Goal: Task Accomplishment & Management: Complete application form

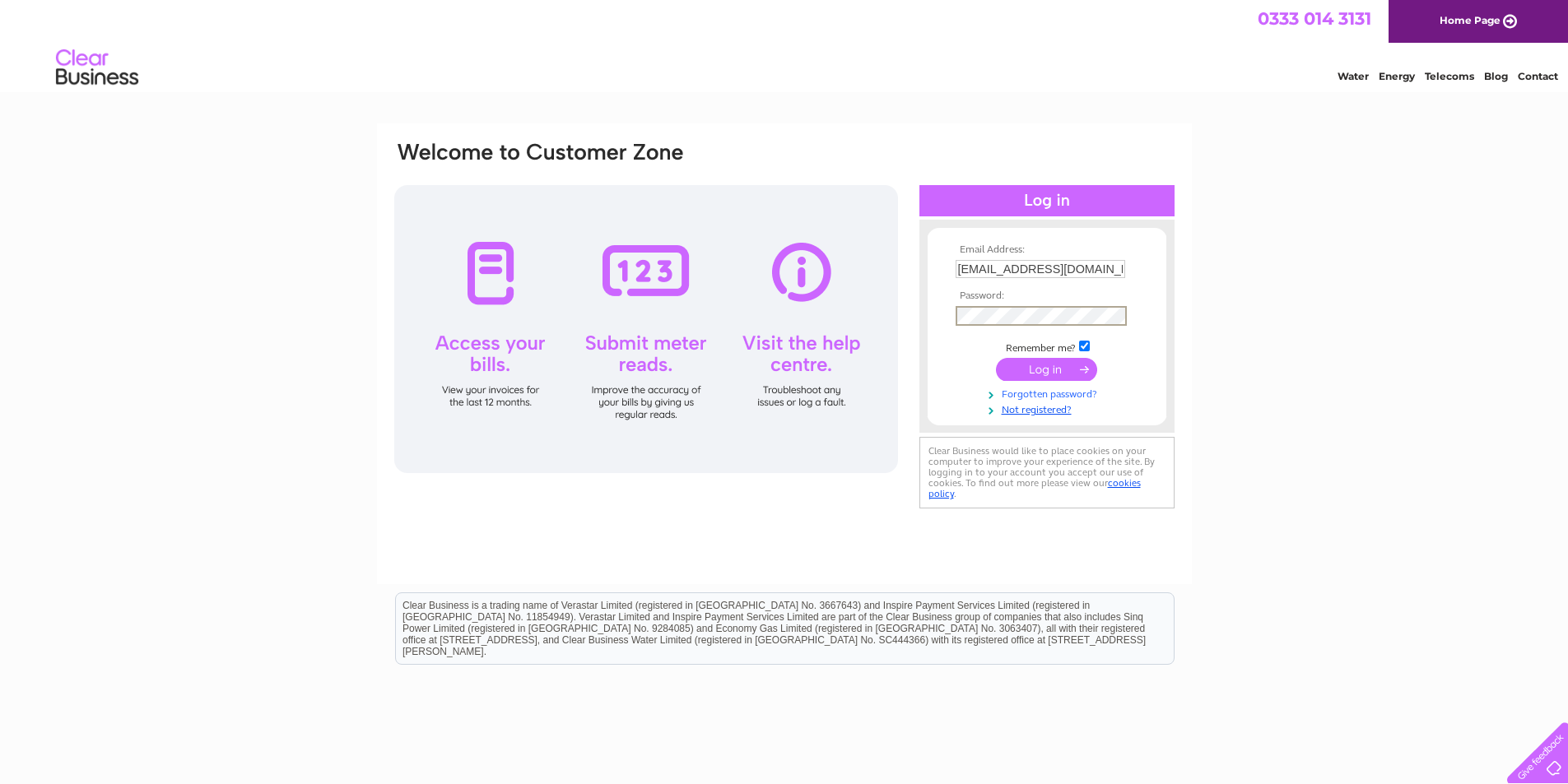
click at [1074, 398] on link "Forgotten password?" at bounding box center [1049, 392] width 187 height 16
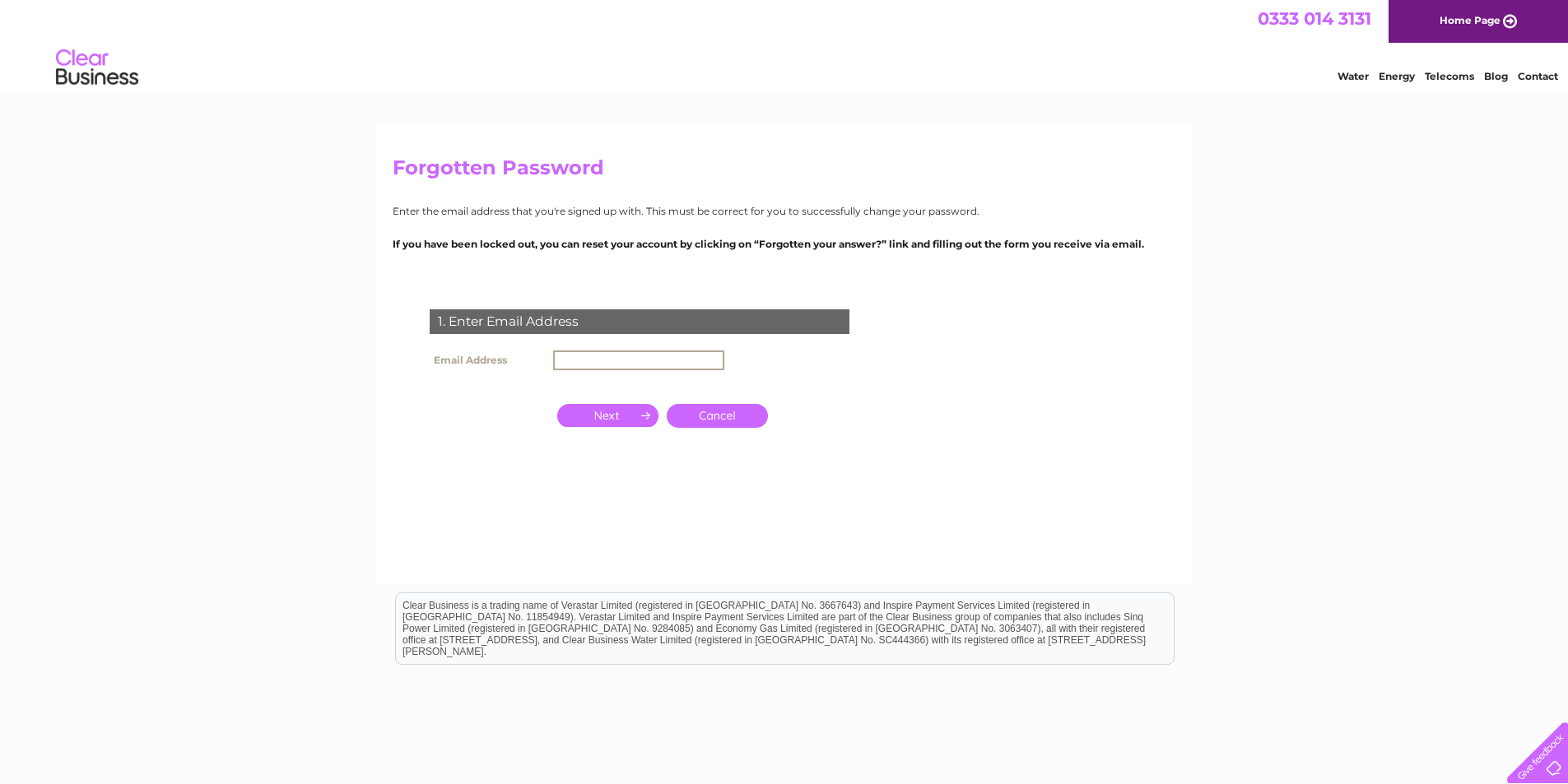
click at [579, 355] on input "text" at bounding box center [638, 360] width 171 height 20
type input "gsautoscalverton@gmail.com"
click at [633, 417] on input "button" at bounding box center [607, 413] width 101 height 23
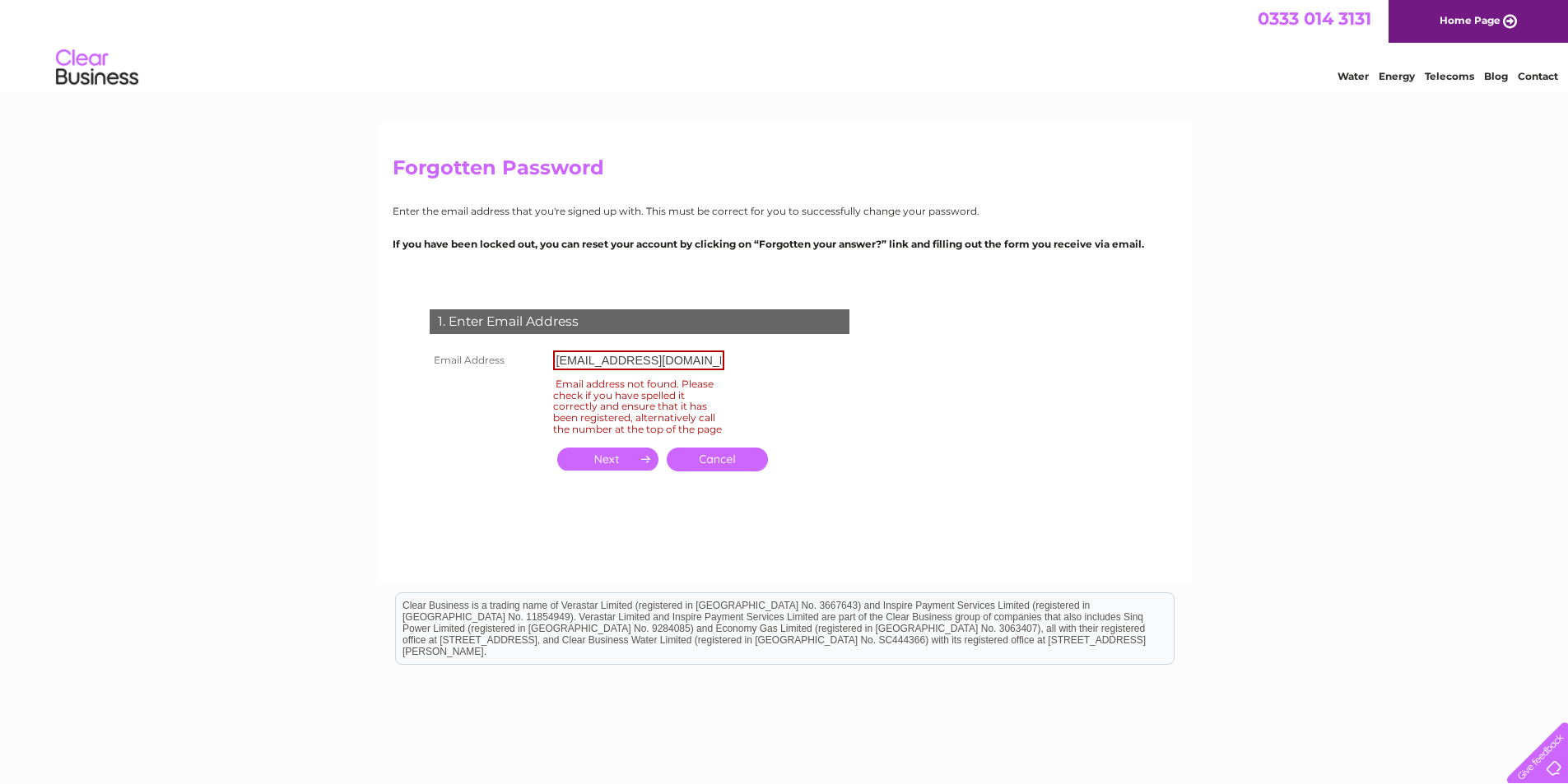
click at [745, 469] on link "Cancel" at bounding box center [717, 460] width 101 height 24
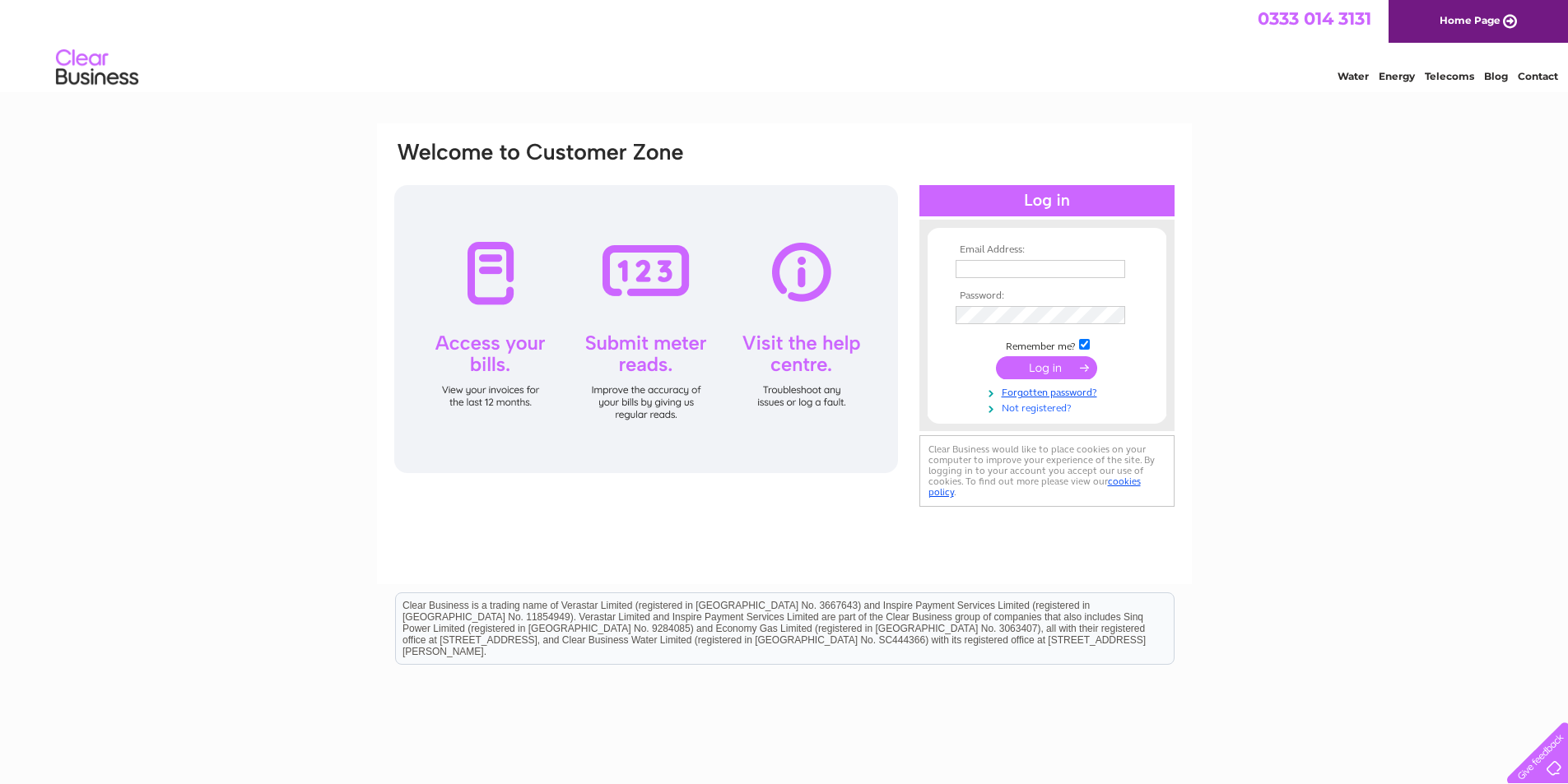
click at [1054, 412] on link "Not registered?" at bounding box center [1049, 407] width 187 height 16
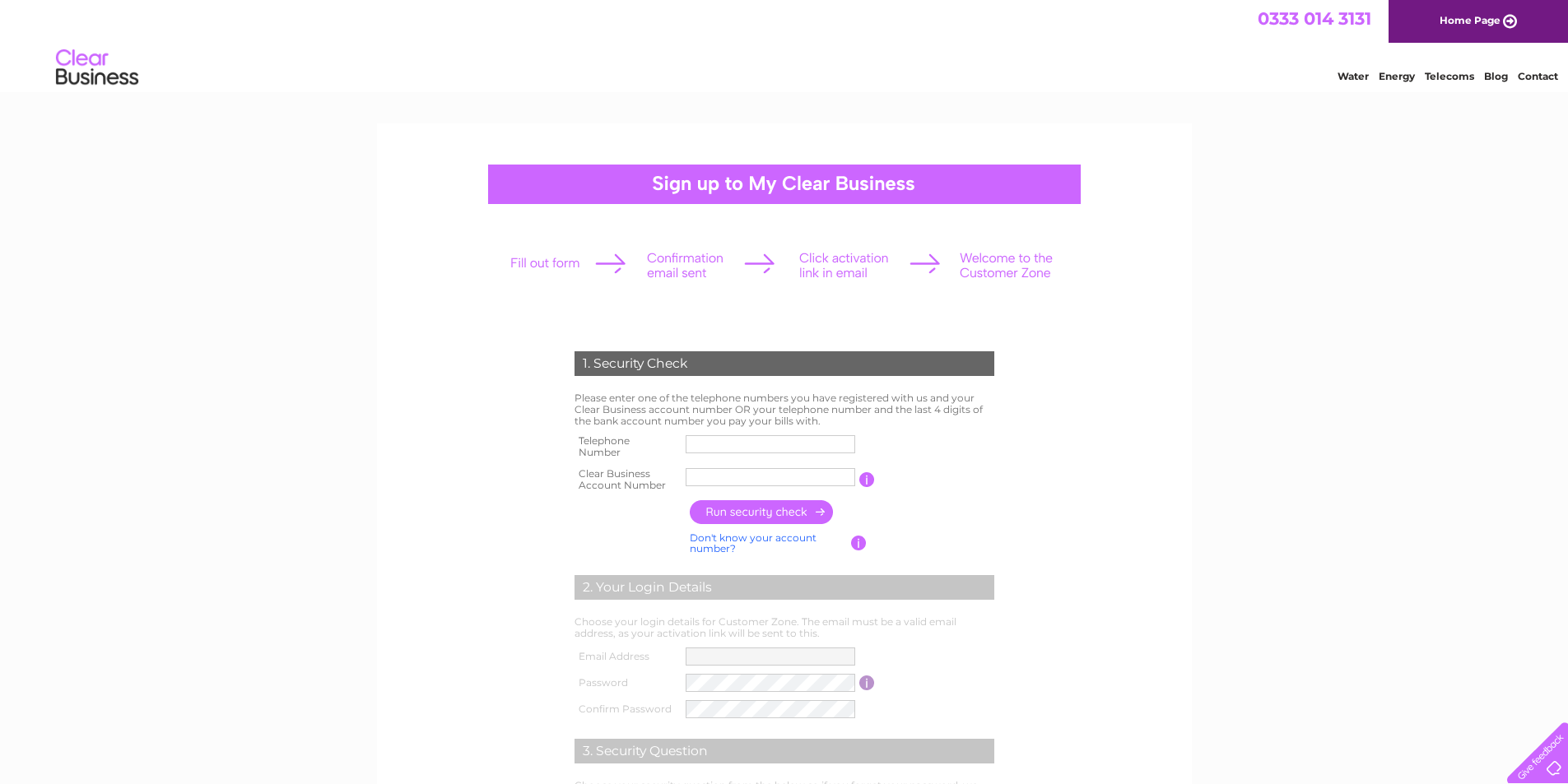
click at [733, 443] on input "text" at bounding box center [771, 443] width 170 height 18
type input "07593418821"
click at [720, 477] on input "text" at bounding box center [771, 476] width 170 height 18
